Goal: Information Seeking & Learning: Learn about a topic

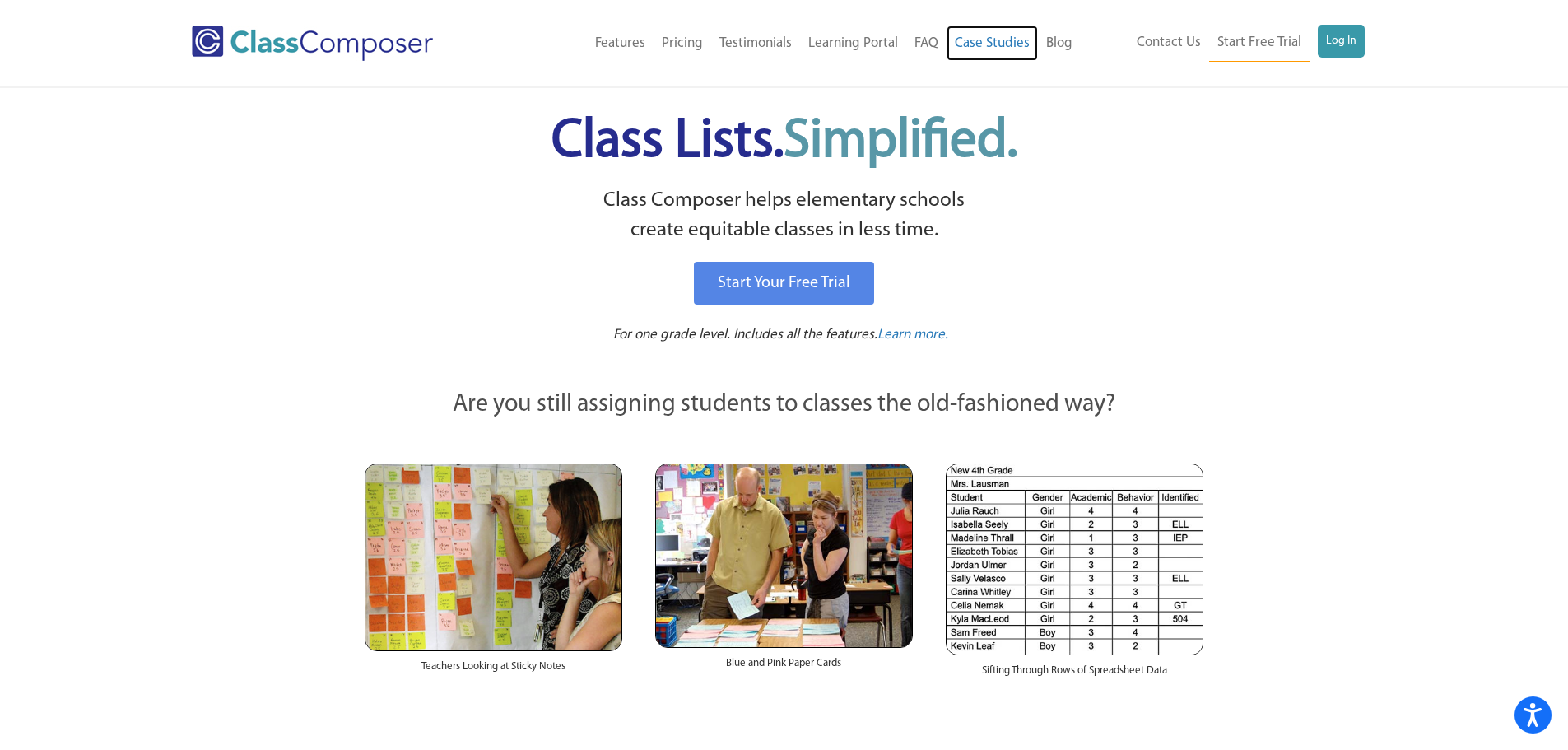
click at [991, 42] on link "Case Studies" at bounding box center [991, 44] width 91 height 37
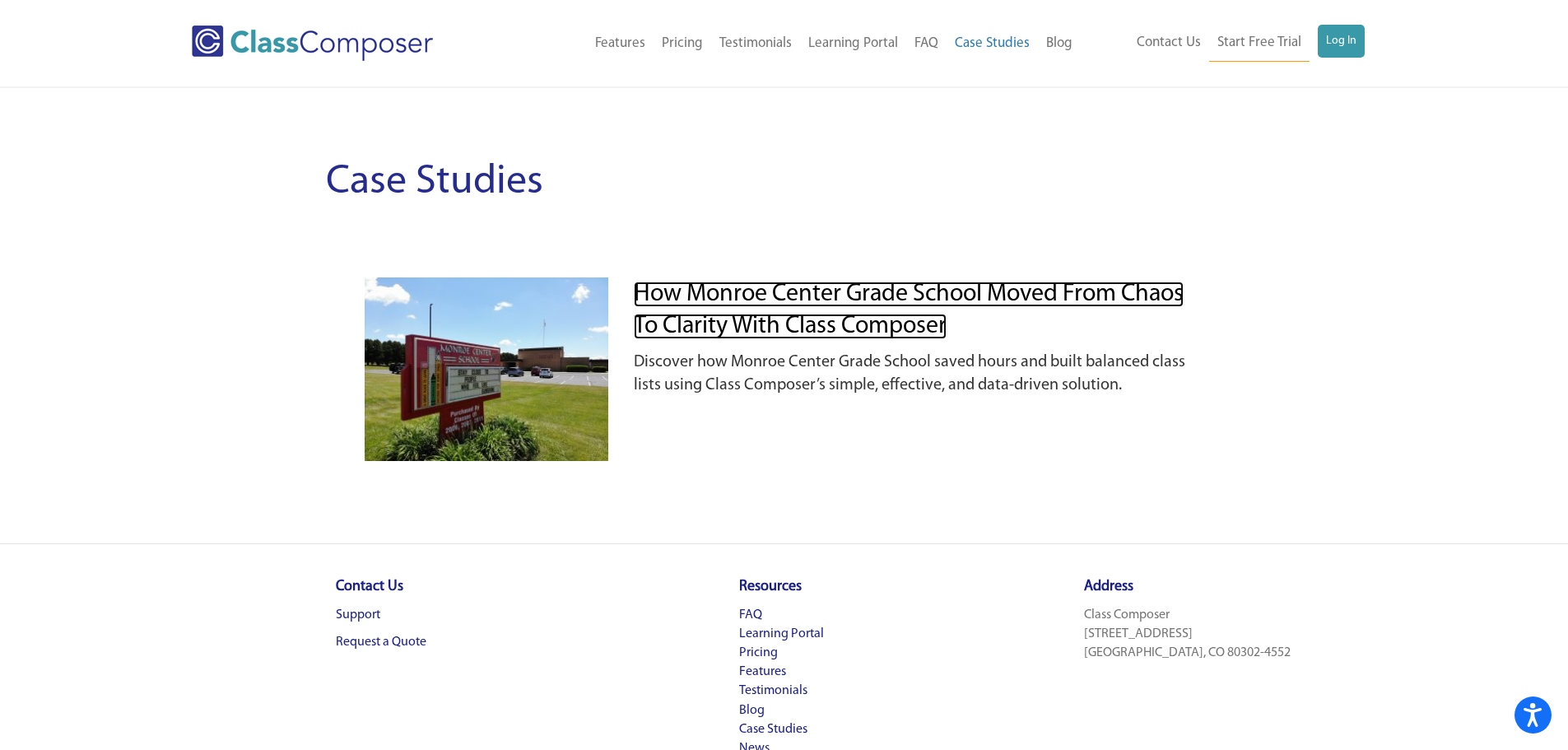
click at [713, 320] on link "How Monroe Center Grade School Moved from Chaos to Clarity with Class Composer" at bounding box center [908, 311] width 550 height 58
